Goal: Find specific page/section: Find specific page/section

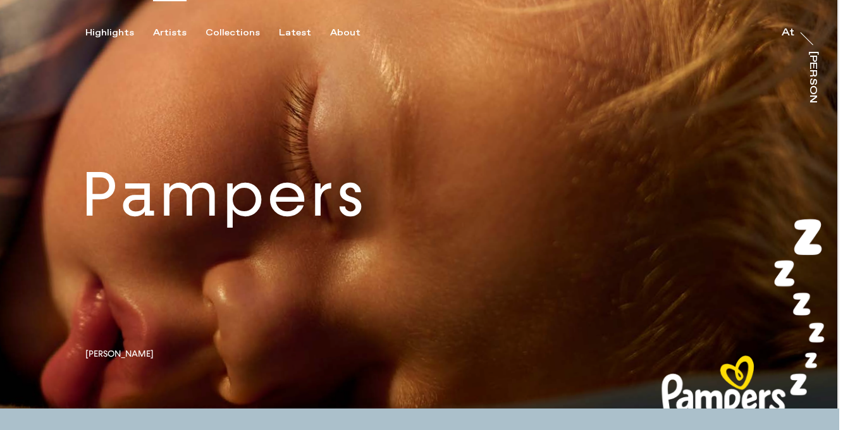
click at [166, 37] on div "Artists" at bounding box center [170, 32] width 34 height 11
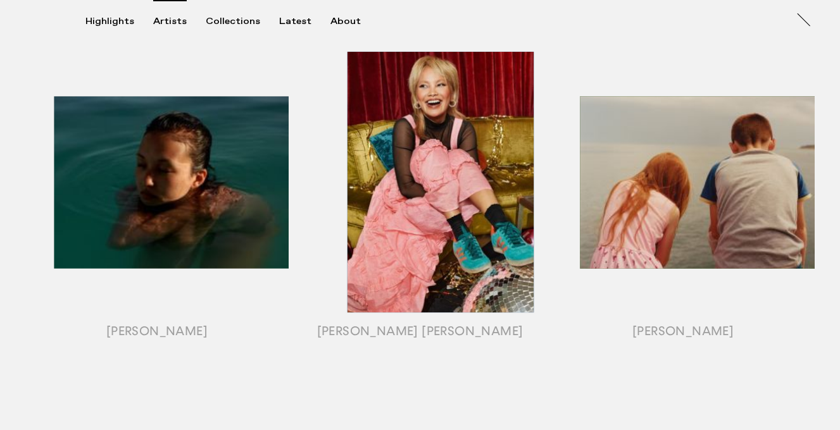
scroll to position [589, 0]
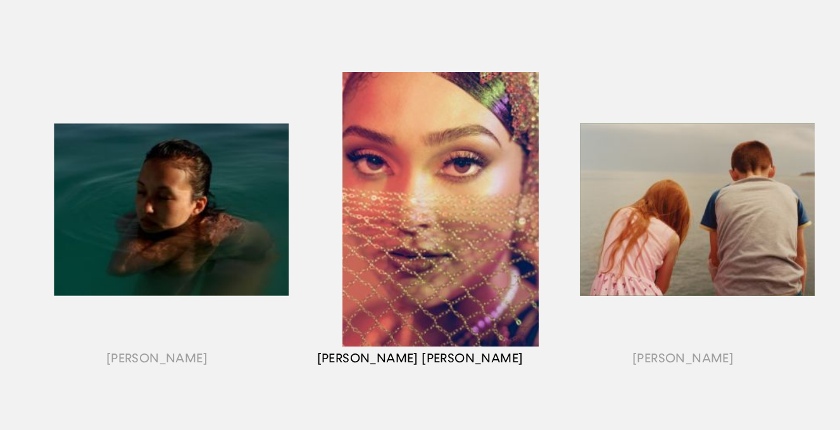
click at [415, 355] on div "button" at bounding box center [420, 225] width 263 height 395
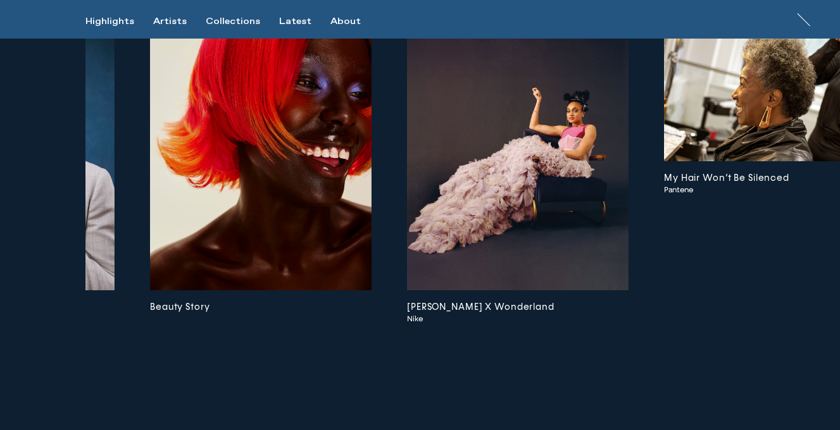
scroll to position [0, 978]
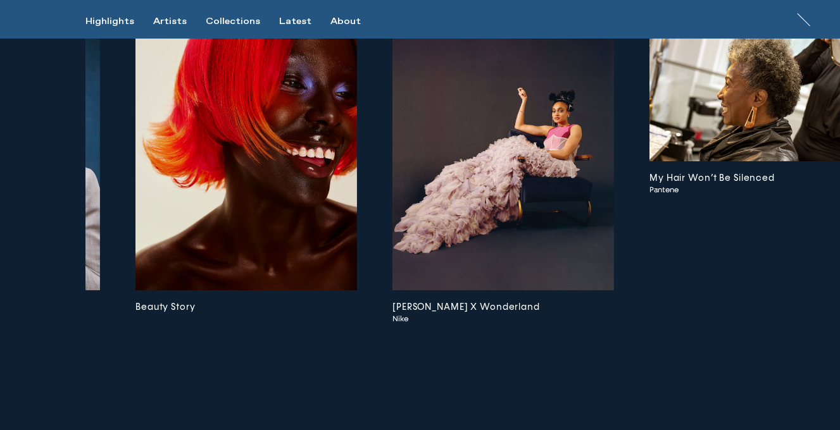
click at [225, 277] on img at bounding box center [245, 152] width 221 height 277
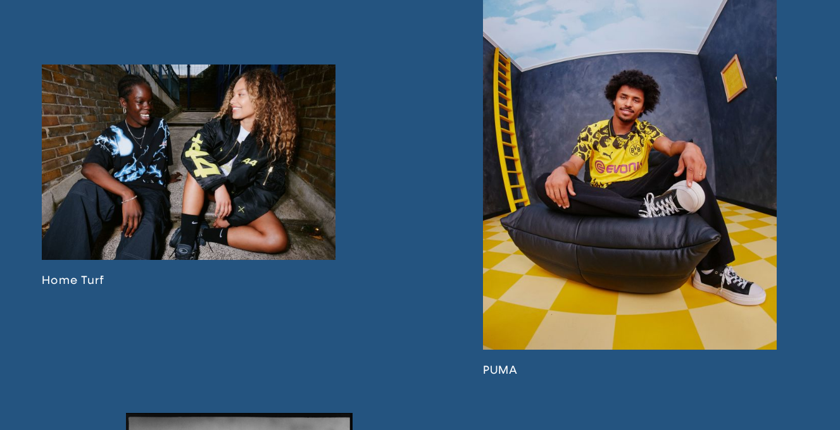
scroll to position [1530, 0]
